Goal: Communication & Community: Connect with others

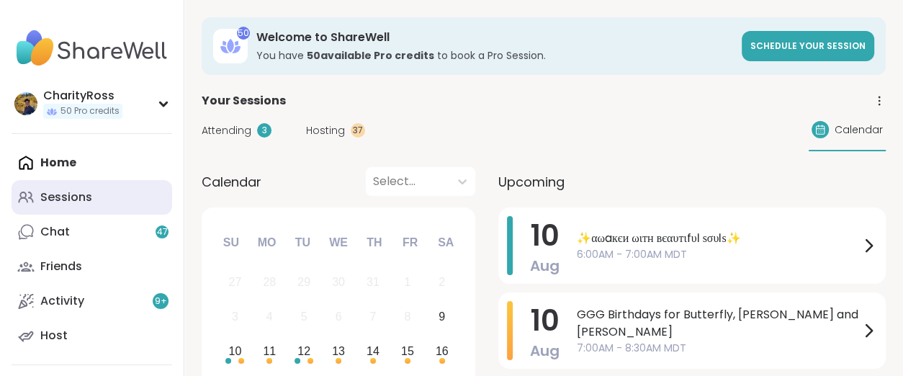
click at [117, 208] on link "Sessions" at bounding box center [92, 197] width 161 height 35
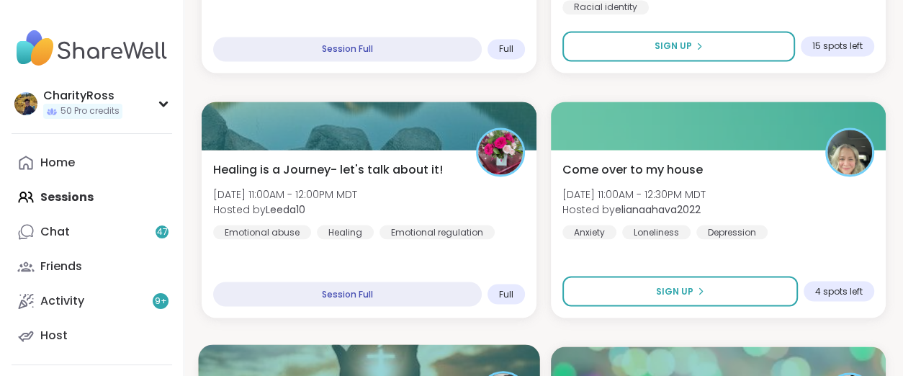
scroll to position [1891, 0]
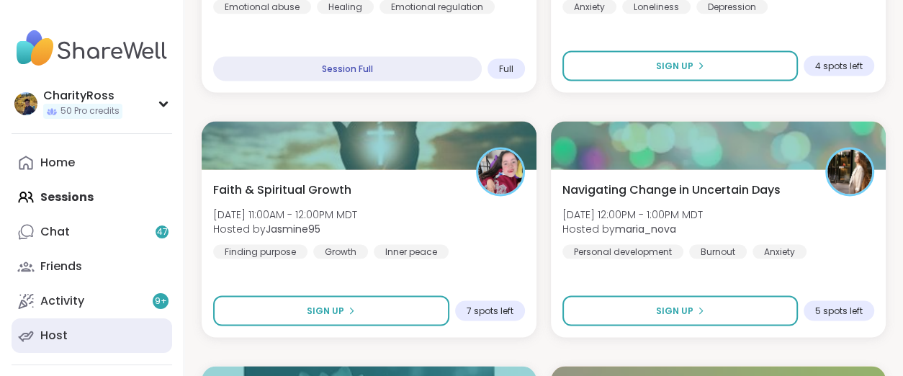
click at [71, 330] on link "Host" at bounding box center [92, 335] width 161 height 35
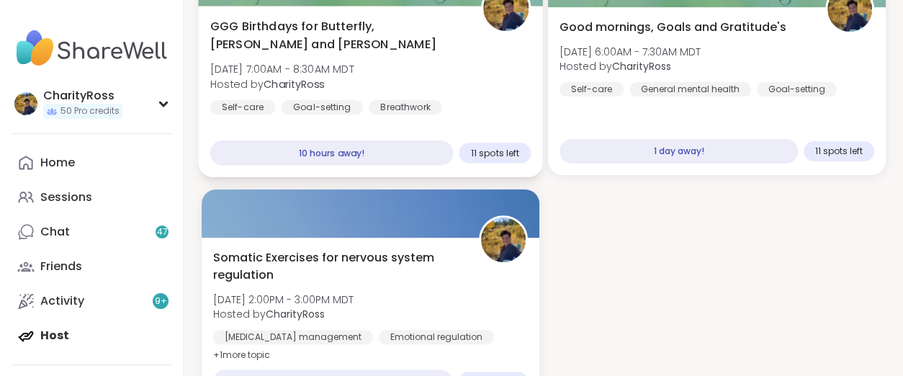
scroll to position [360, 0]
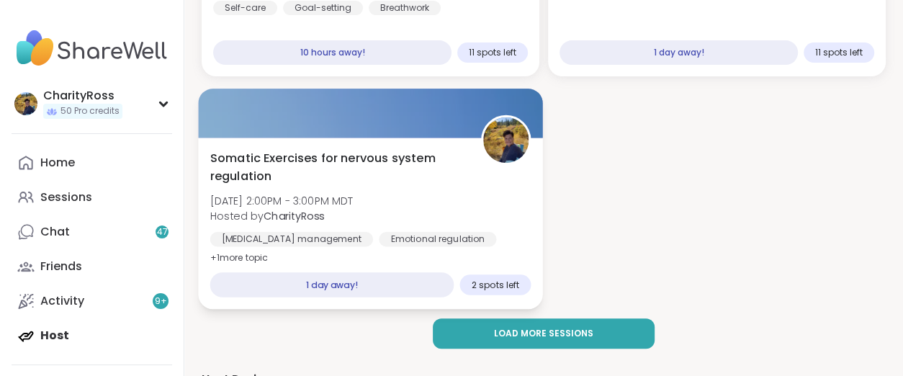
click at [498, 210] on div "Somatic Exercises for nervous system regulation [DATE] 2:00PM - 3:00PM MDT Host…" at bounding box center [370, 208] width 321 height 117
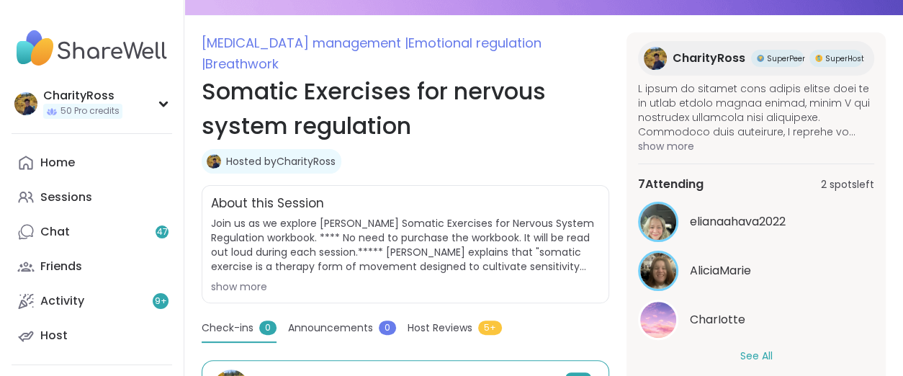
scroll to position [180, 0]
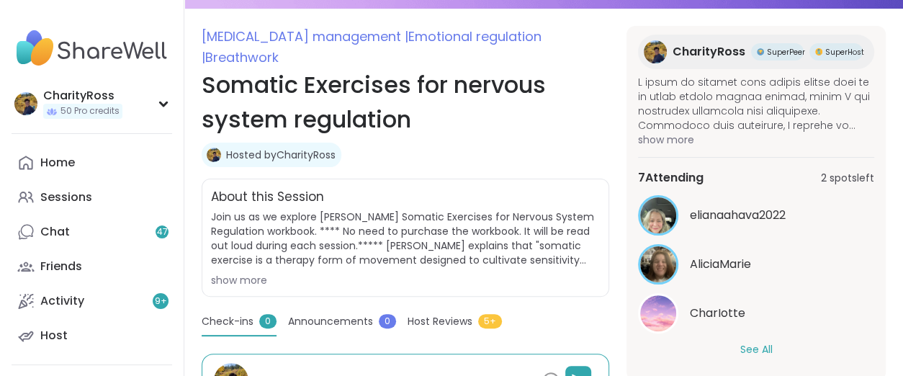
click at [740, 349] on button "See All" at bounding box center [756, 349] width 32 height 15
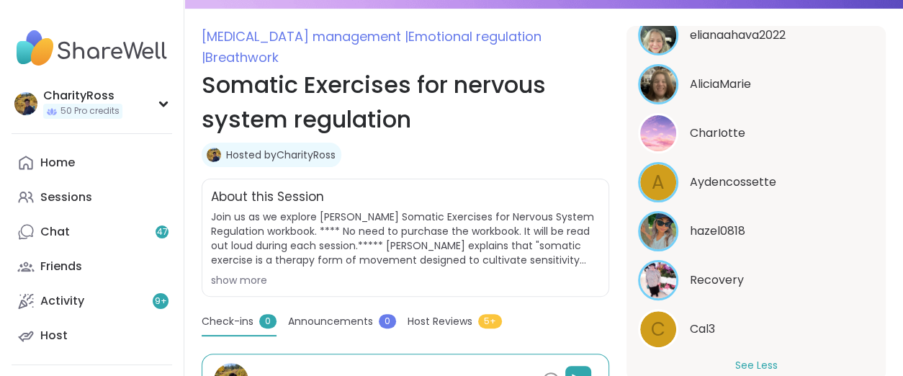
scroll to position [431, 0]
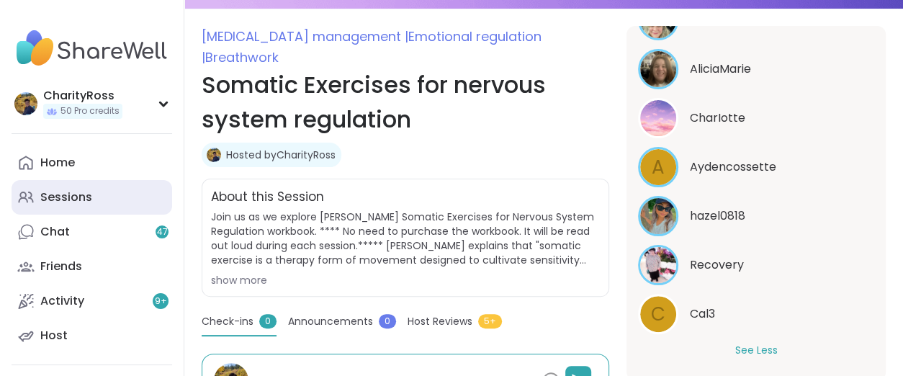
click at [112, 197] on link "Sessions" at bounding box center [92, 197] width 161 height 35
type textarea "*"
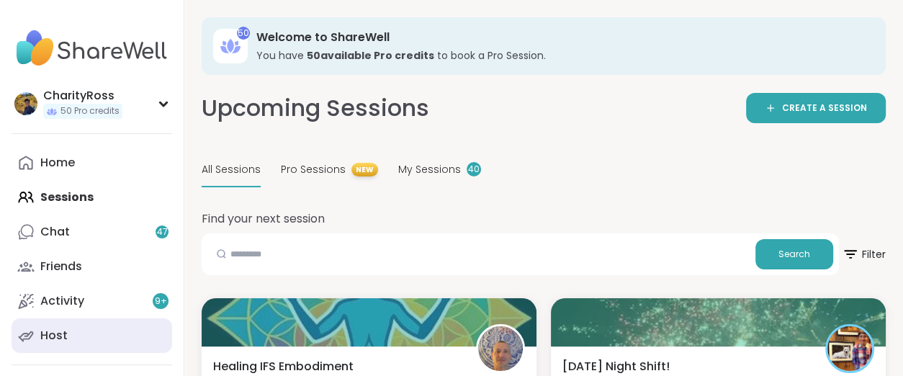
click at [66, 332] on link "Host" at bounding box center [92, 335] width 161 height 35
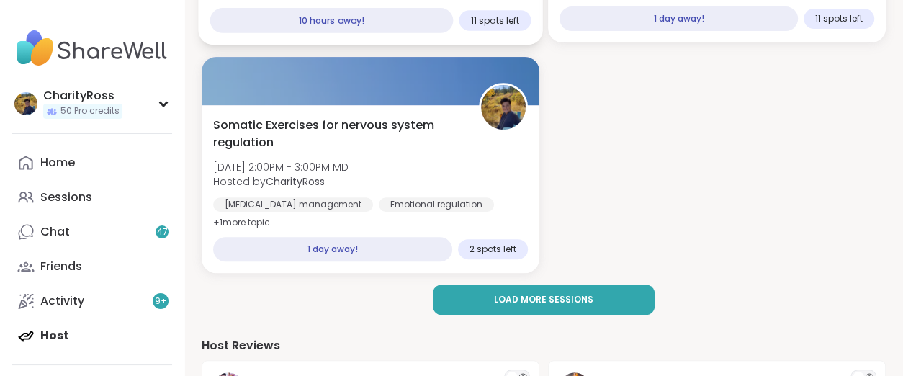
scroll to position [450, 0]
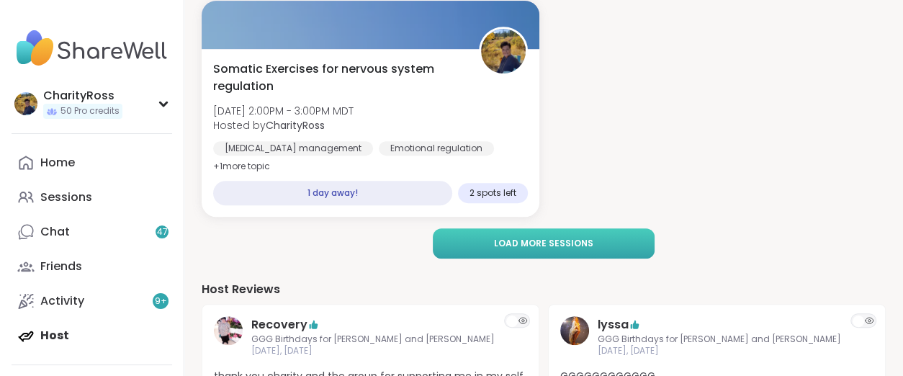
click at [540, 246] on span "Load more sessions" at bounding box center [543, 243] width 99 height 13
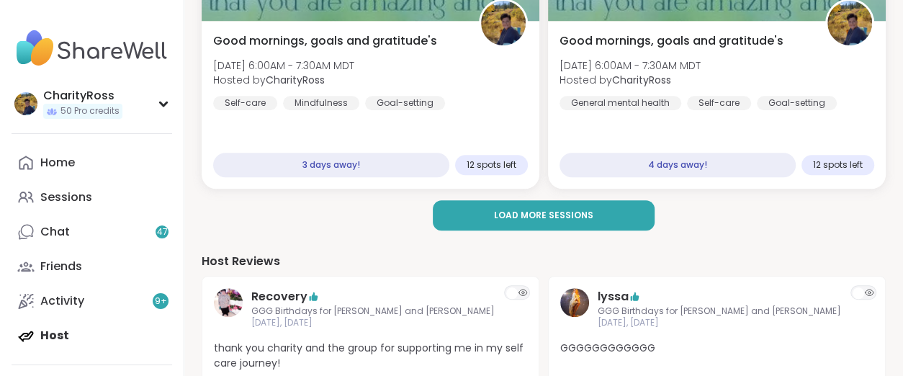
scroll to position [720, 0]
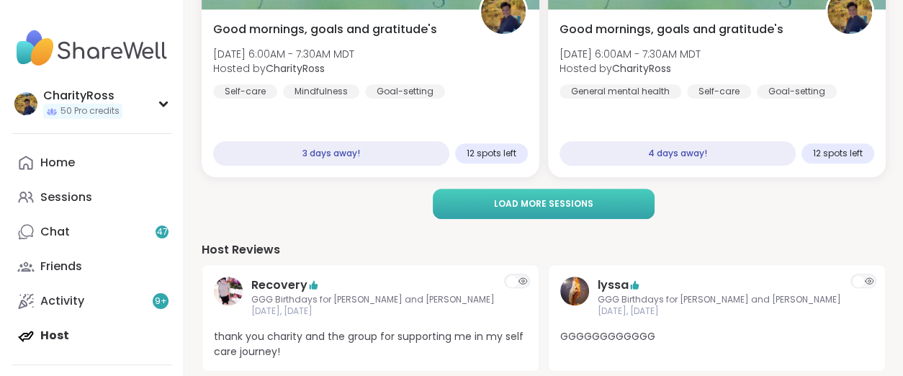
click at [544, 209] on span "Load more sessions" at bounding box center [543, 203] width 99 height 13
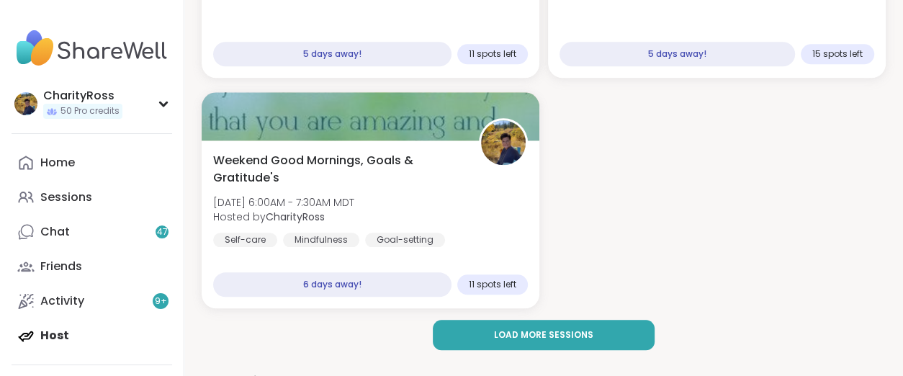
scroll to position [1080, 0]
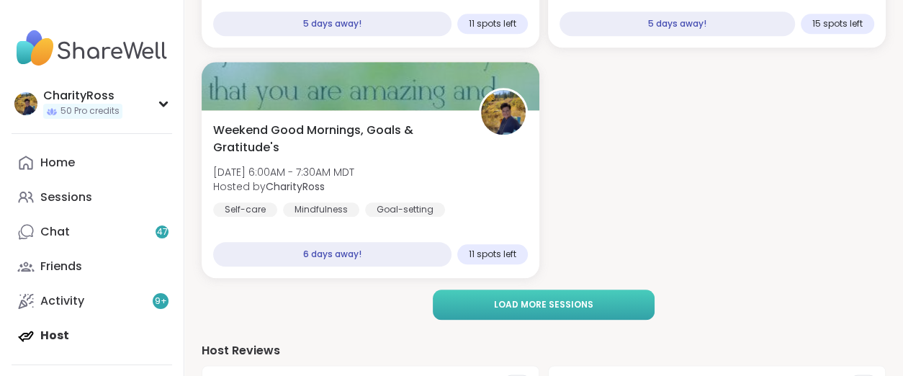
click at [520, 300] on span "Load more sessions" at bounding box center [543, 304] width 99 height 13
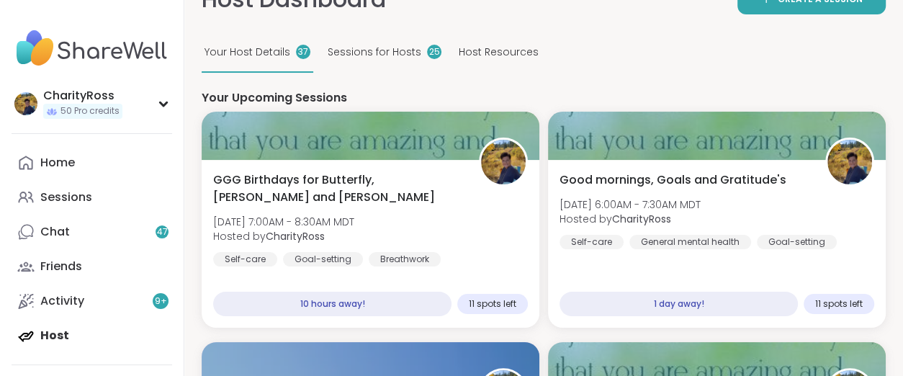
scroll to position [90, 0]
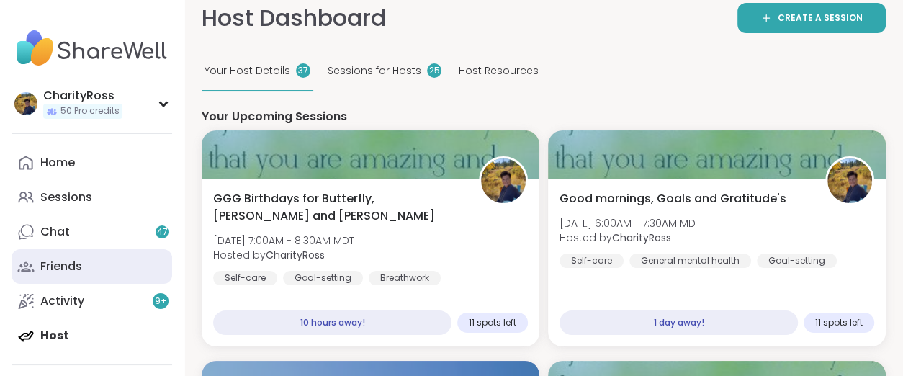
click at [78, 261] on div "Friends" at bounding box center [61, 267] width 42 height 16
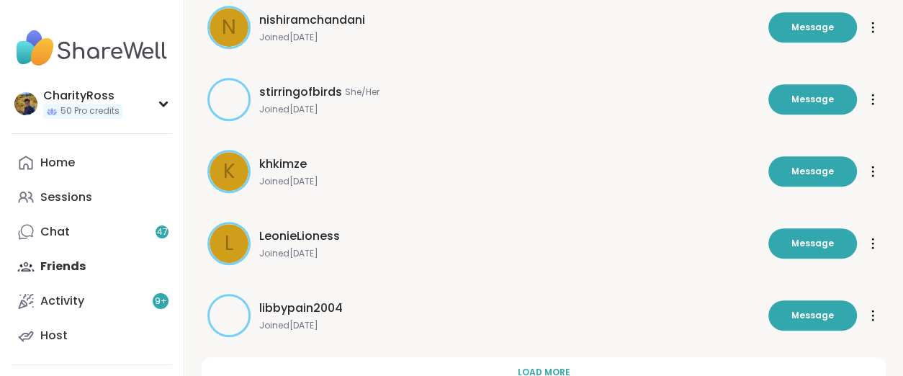
scroll to position [540, 0]
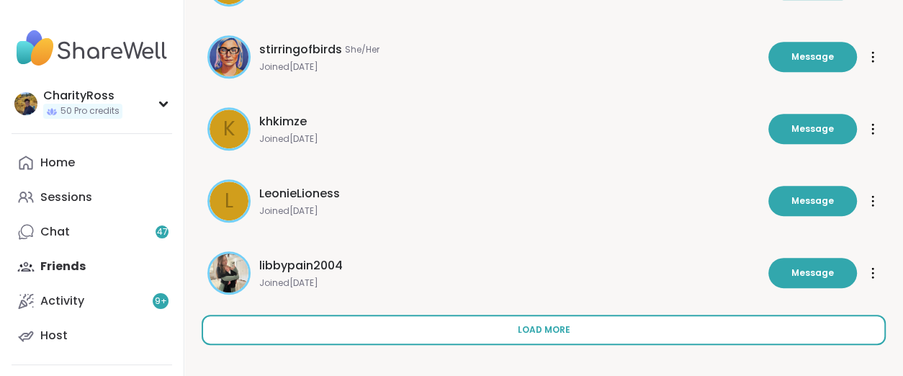
click at [645, 330] on button "Load more" at bounding box center [544, 330] width 684 height 30
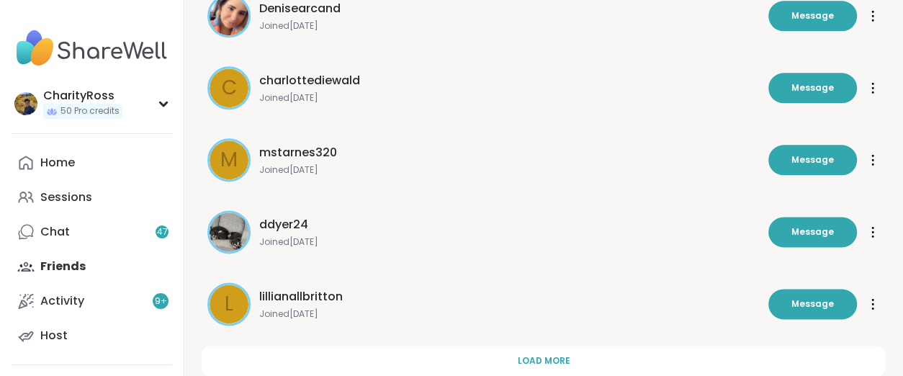
scroll to position [1260, 0]
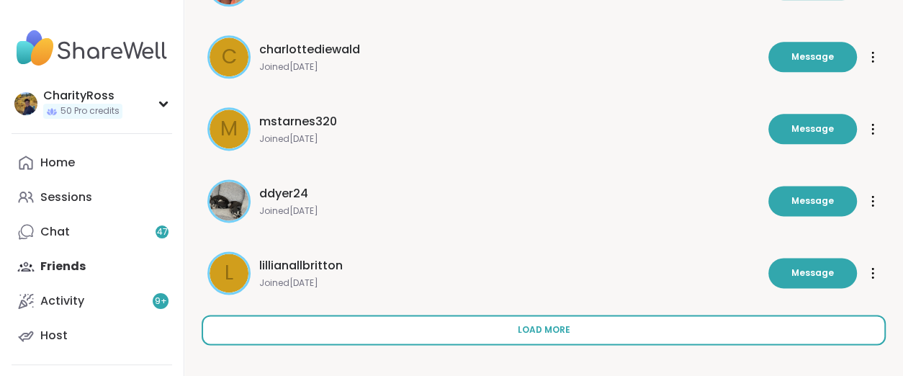
click at [645, 323] on button "Load more" at bounding box center [544, 330] width 684 height 30
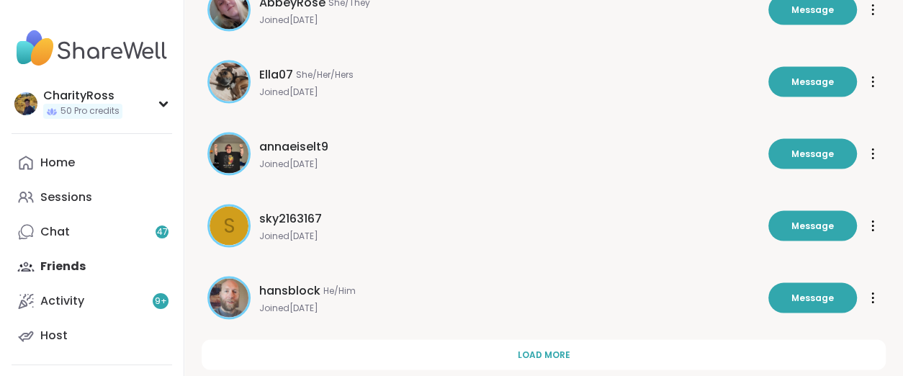
scroll to position [1981, 0]
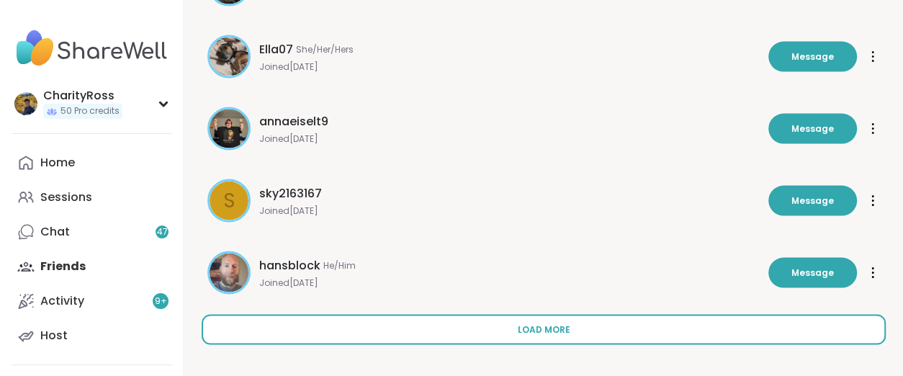
click at [640, 326] on button "Load more" at bounding box center [544, 330] width 684 height 30
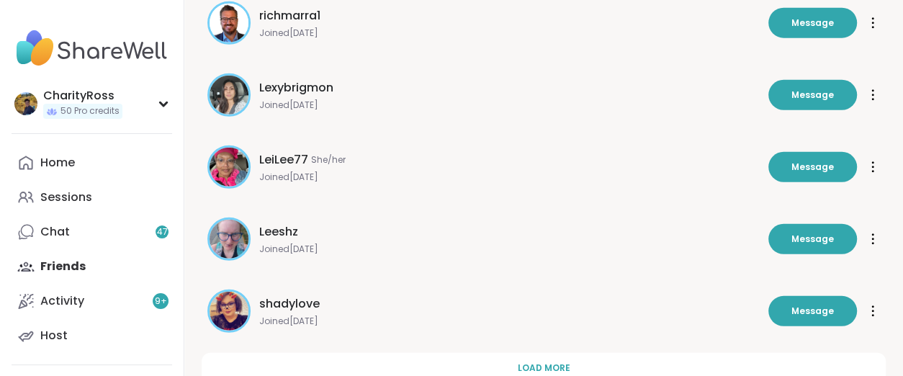
scroll to position [2701, 0]
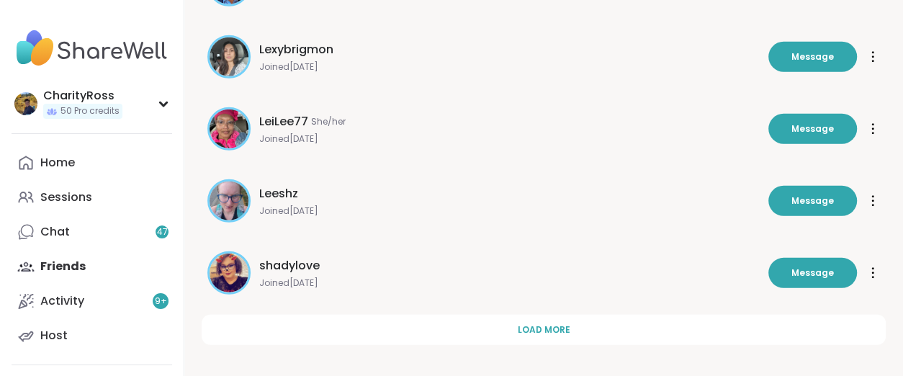
click at [629, 317] on button "Load more" at bounding box center [544, 330] width 684 height 30
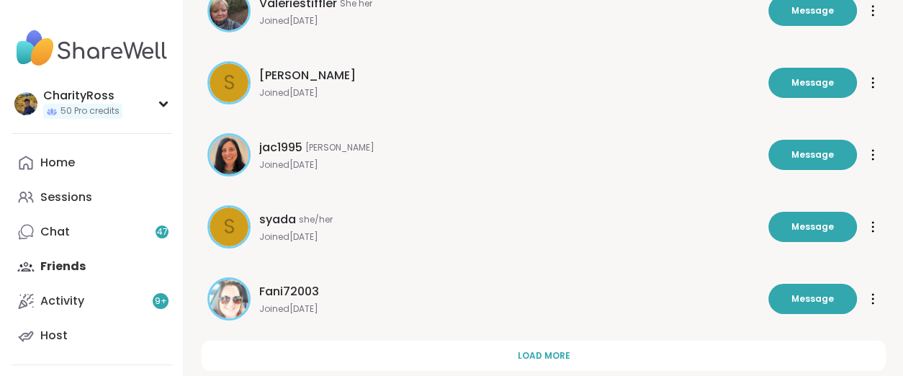
scroll to position [3421, 0]
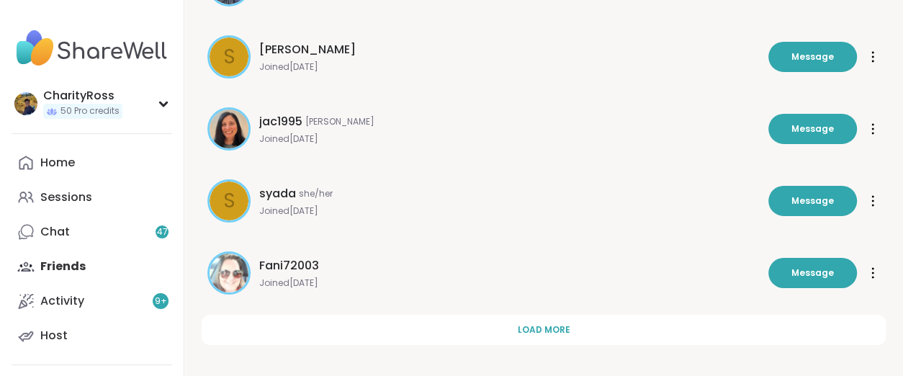
click at [629, 317] on button "Load more" at bounding box center [544, 330] width 684 height 30
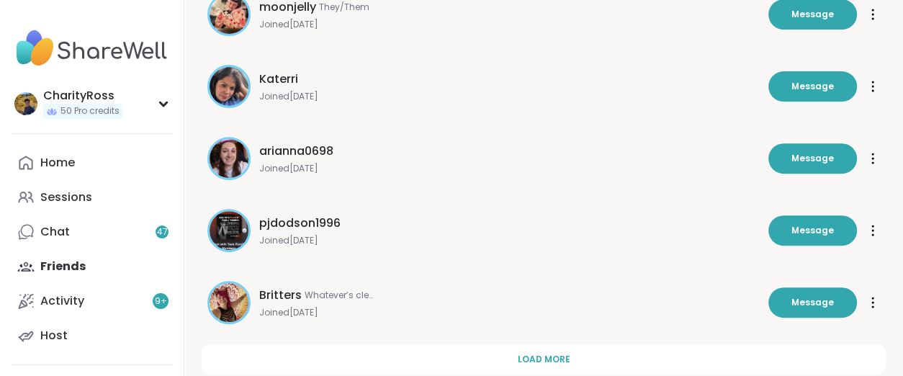
scroll to position [4141, 0]
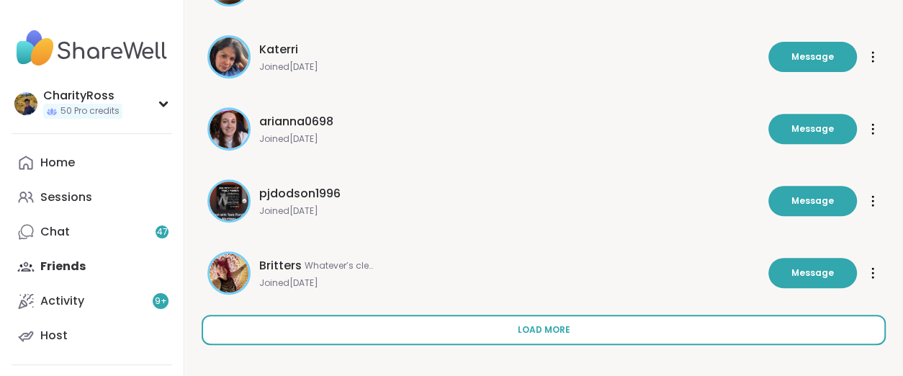
click at [629, 321] on button "Load more" at bounding box center [544, 330] width 684 height 30
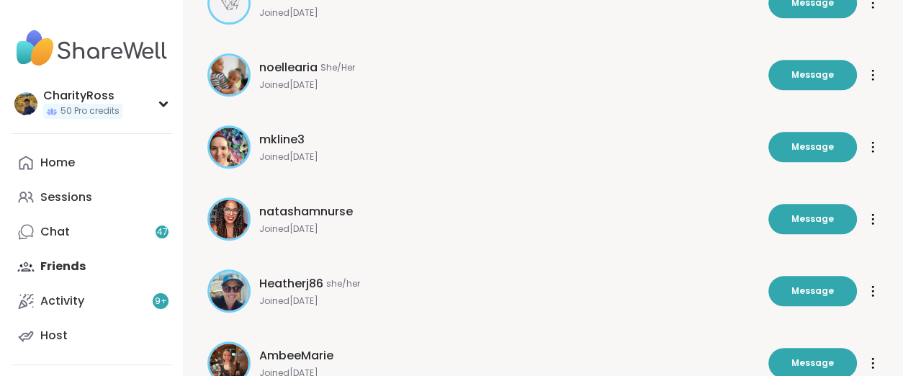
scroll to position [4861, 0]
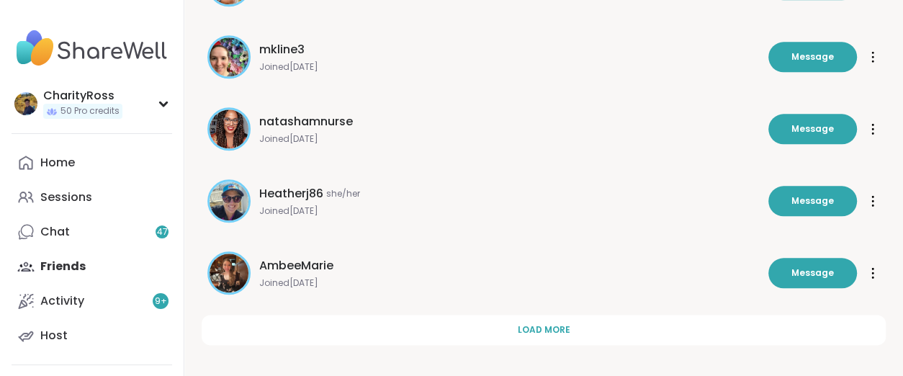
click at [629, 321] on button "Load more" at bounding box center [544, 330] width 684 height 30
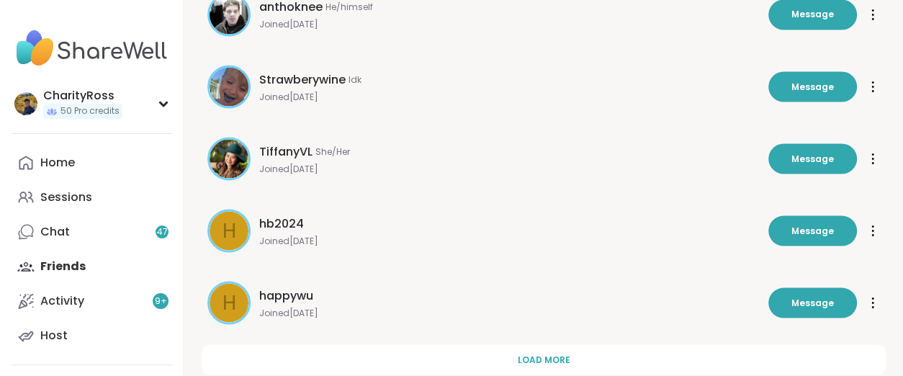
scroll to position [5582, 0]
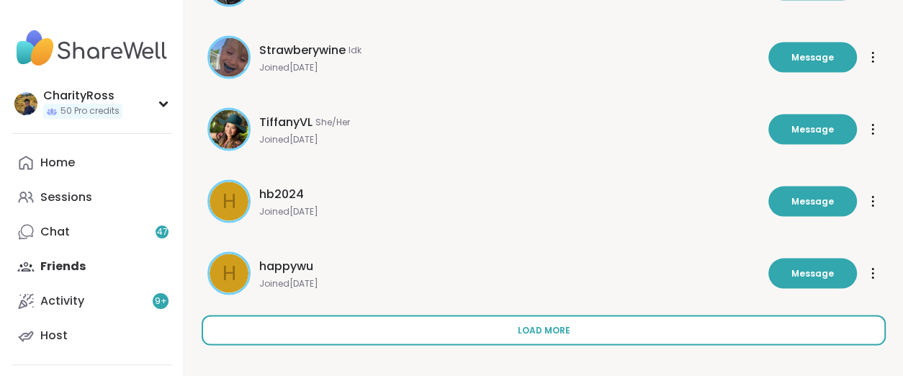
click at [630, 321] on button "Load more" at bounding box center [544, 330] width 684 height 30
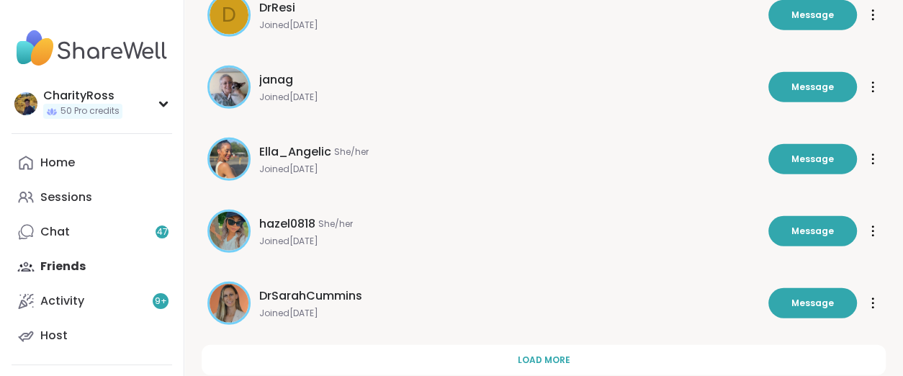
scroll to position [6302, 0]
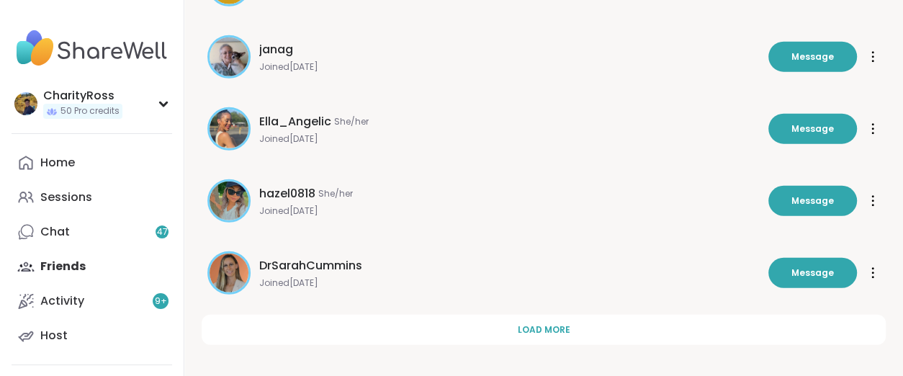
click at [630, 318] on button "Load more" at bounding box center [544, 330] width 684 height 30
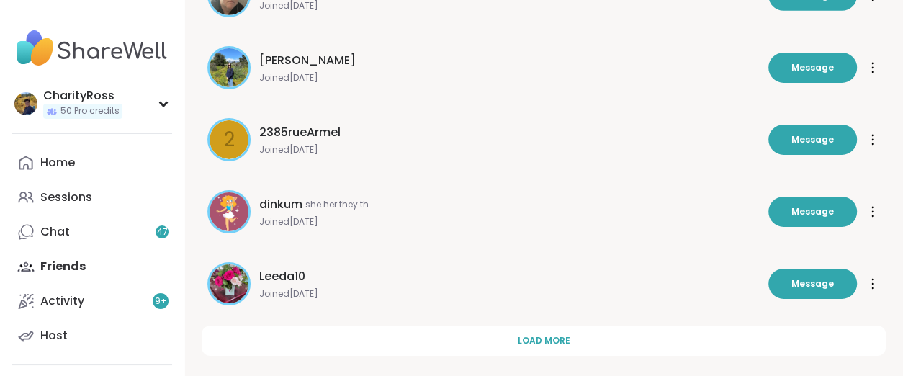
scroll to position [7022, 0]
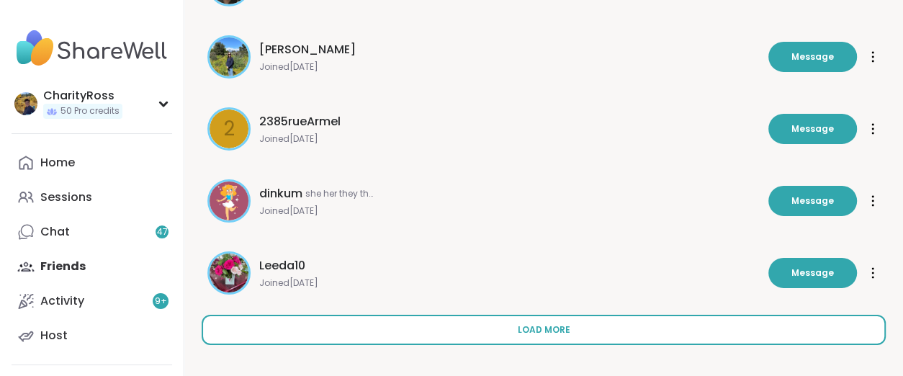
click at [633, 316] on button "Load more" at bounding box center [544, 330] width 684 height 30
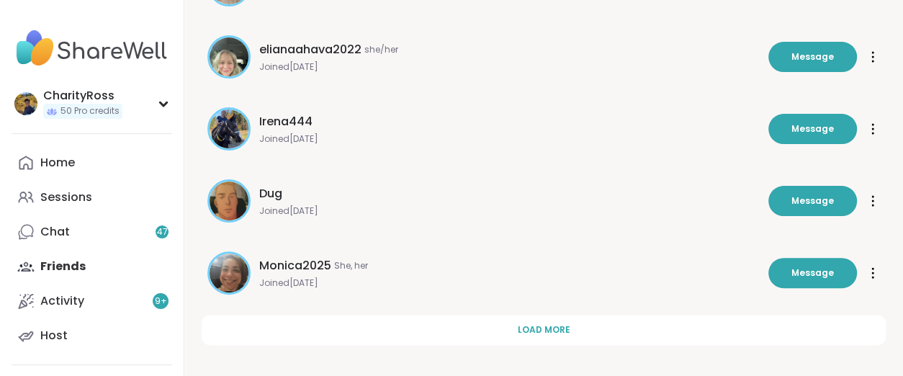
scroll to position [7749, 0]
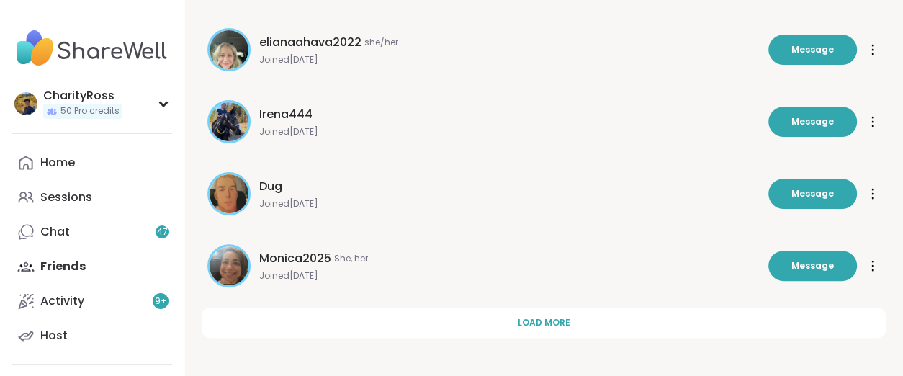
click at [633, 316] on button "Load more" at bounding box center [544, 323] width 684 height 30
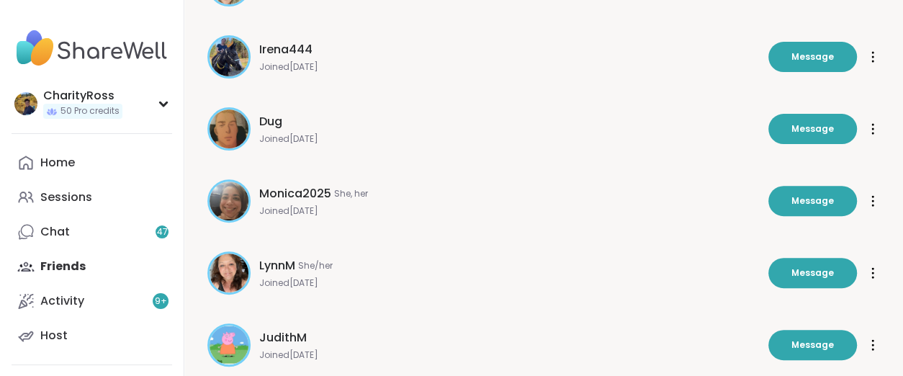
scroll to position [7839, 0]
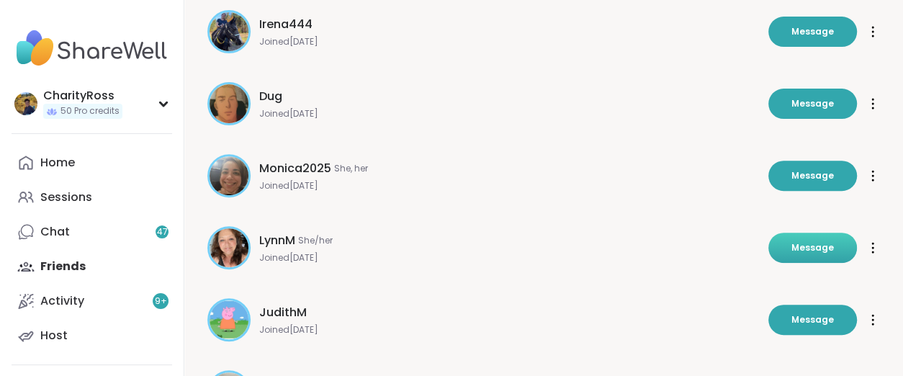
click at [790, 245] on button "Message" at bounding box center [812, 248] width 89 height 30
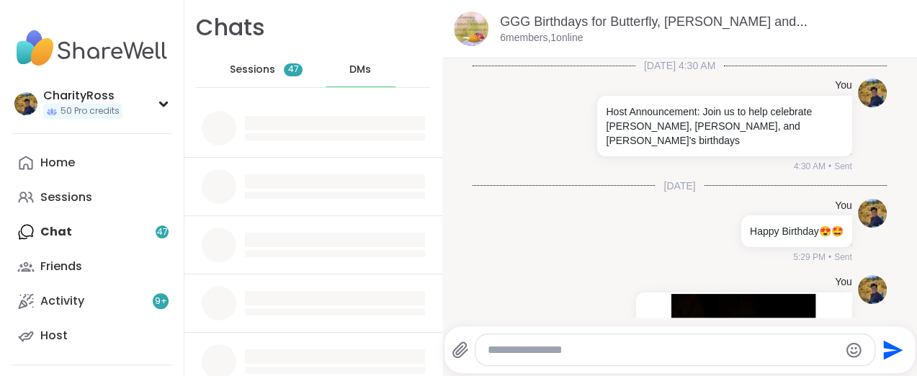
scroll to position [354, 0]
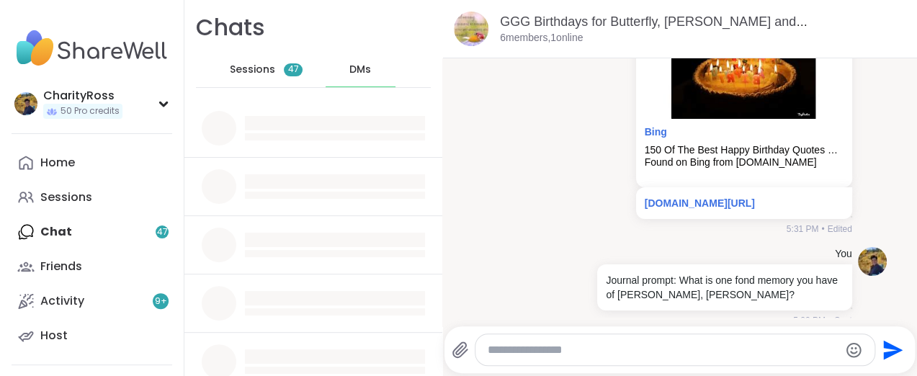
click at [492, 343] on textarea "Type your message" at bounding box center [662, 350] width 351 height 14
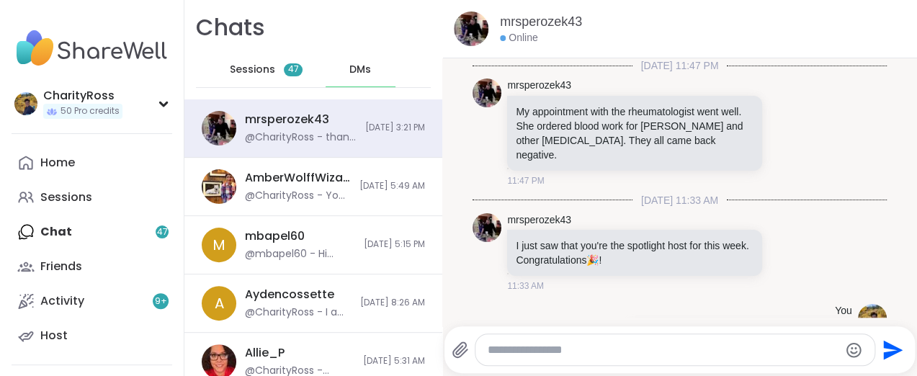
scroll to position [56, 0]
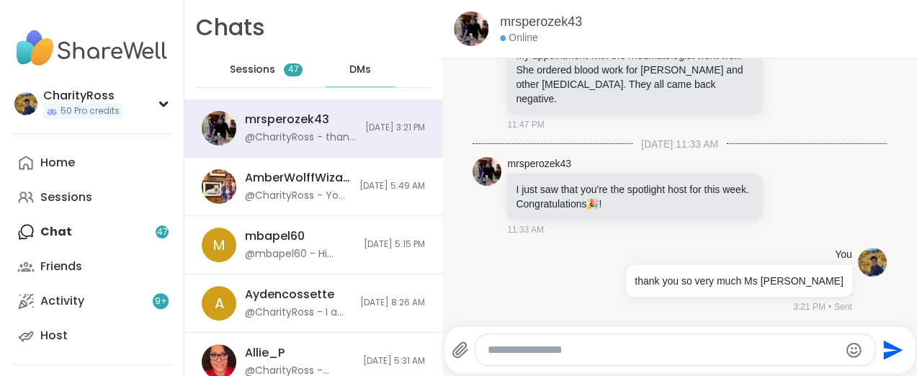
click at [495, 341] on div at bounding box center [674, 349] width 398 height 31
click at [490, 347] on textarea "Type your message" at bounding box center [662, 350] width 351 height 14
click at [604, 350] on textarea "**********" at bounding box center [663, 350] width 338 height 14
drag, startPoint x: 770, startPoint y: 354, endPoint x: 739, endPoint y: 350, distance: 31.2
click at [739, 350] on textarea "**********" at bounding box center [663, 350] width 338 height 14
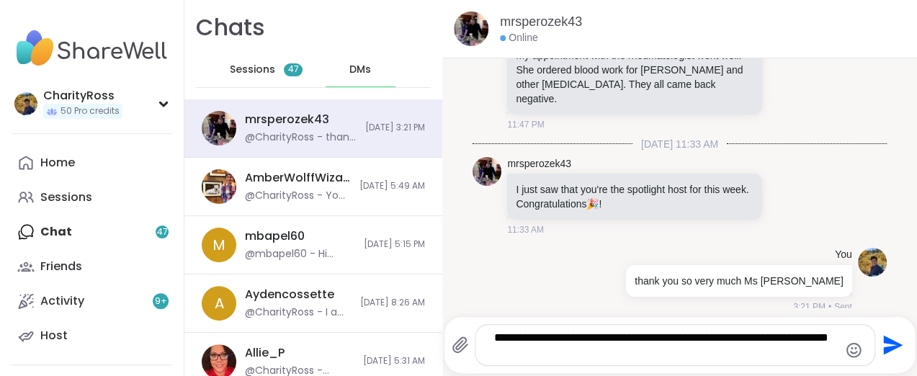
click at [741, 335] on textarea "**********" at bounding box center [663, 345] width 338 height 29
click at [597, 354] on textarea "**********" at bounding box center [663, 345] width 338 height 29
type textarea "**********"
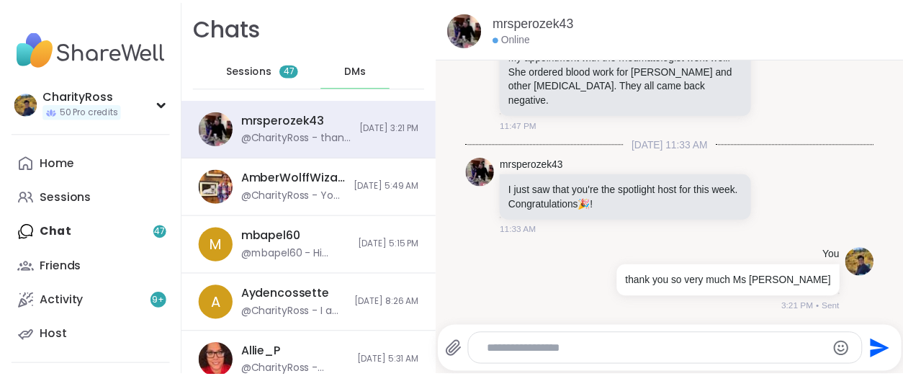
scroll to position [162, 0]
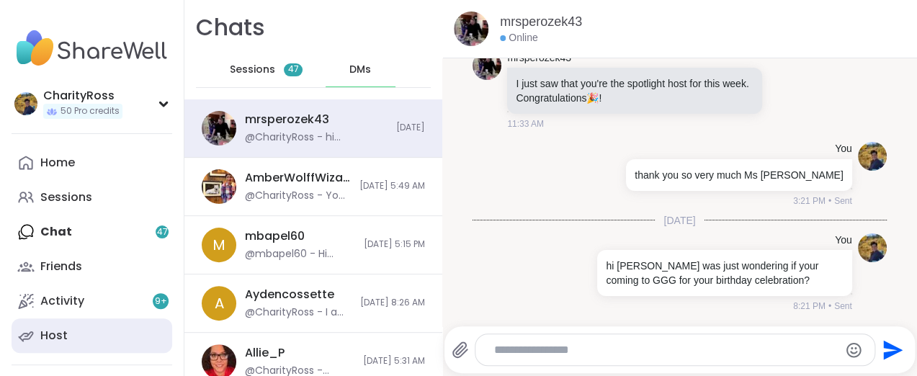
click at [68, 338] on link "Host" at bounding box center [92, 335] width 161 height 35
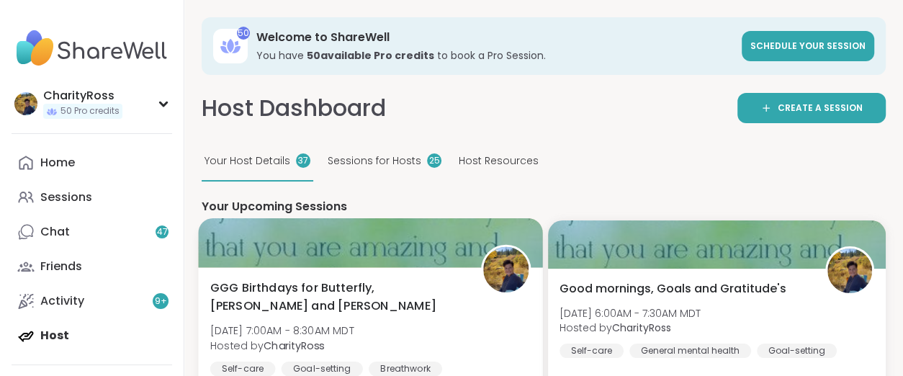
scroll to position [90, 0]
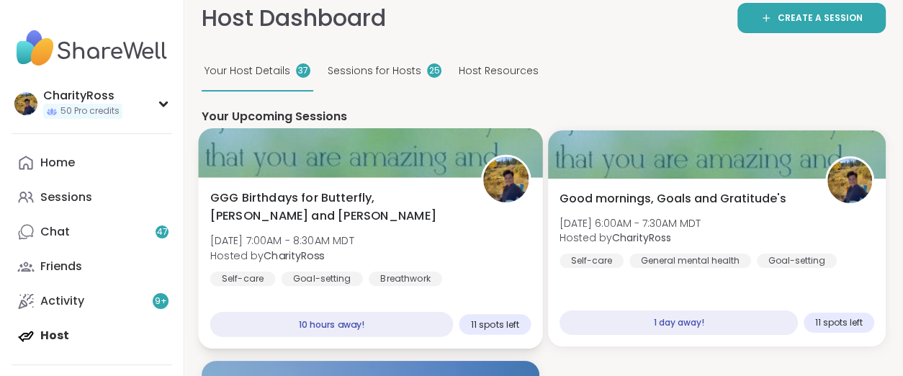
click at [373, 286] on div "GGG Birthdays for Butterfly, Lynn and Alicia Sun, Aug 10 | 7:00AM - 8:30AM MDT …" at bounding box center [370, 263] width 344 height 171
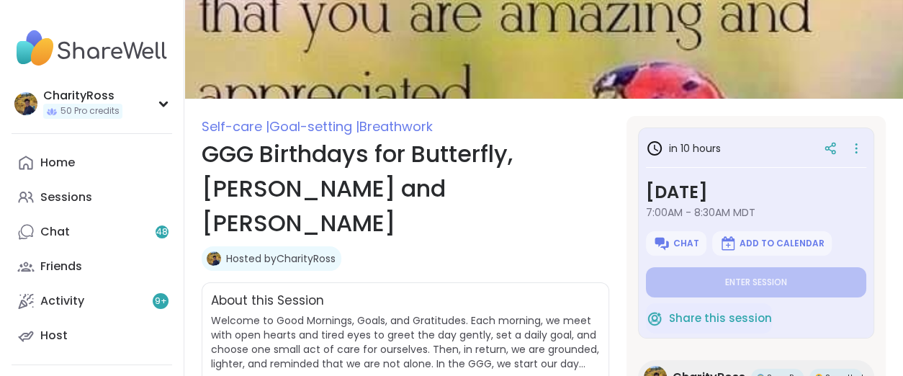
type textarea "*"
